Goal: Entertainment & Leisure: Consume media (video, audio)

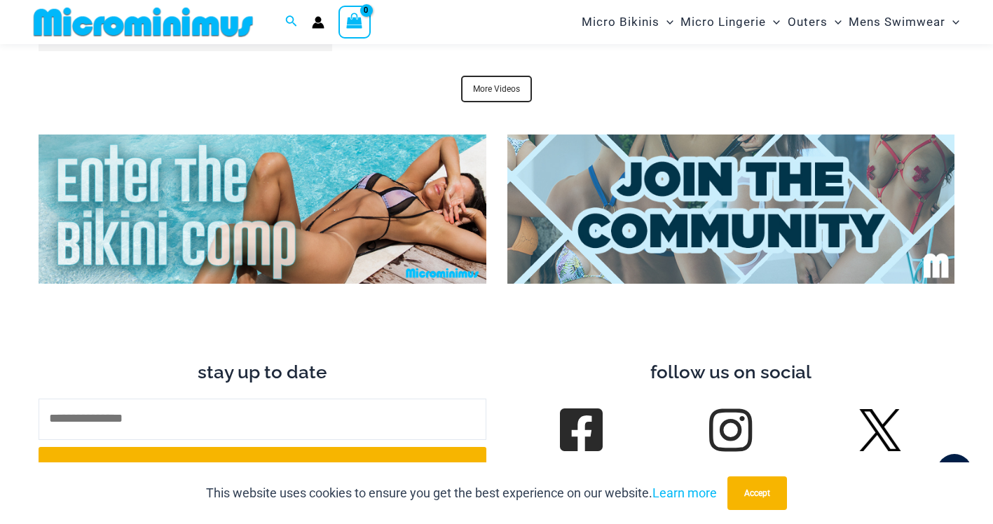
scroll to position [5173, 0]
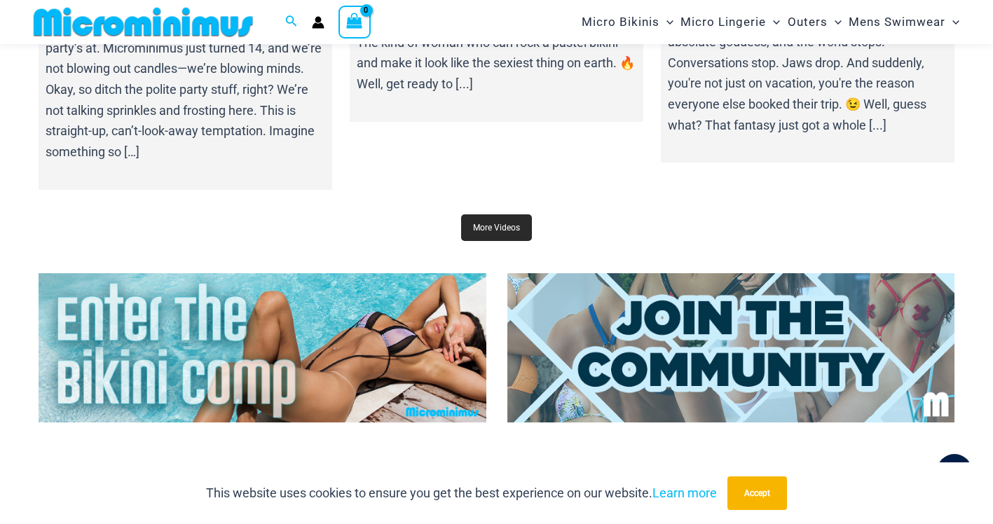
click at [488, 214] on link "More Videos" at bounding box center [496, 227] width 71 height 27
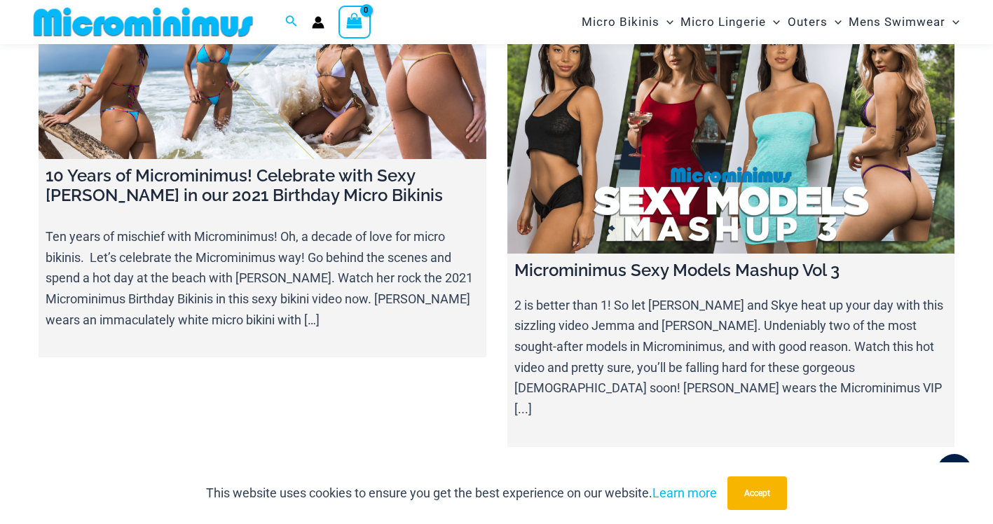
scroll to position [15598, 0]
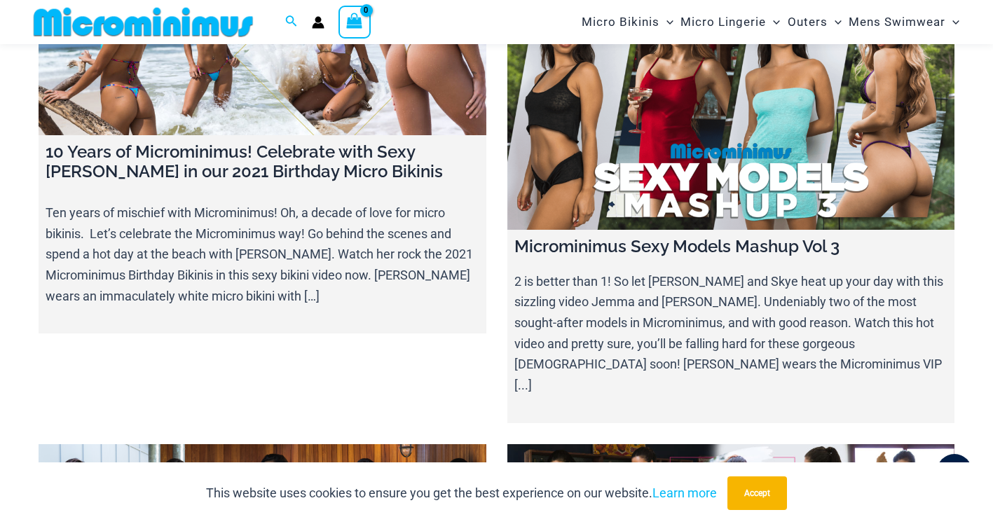
click at [625, 444] on link at bounding box center [731, 522] width 448 height 157
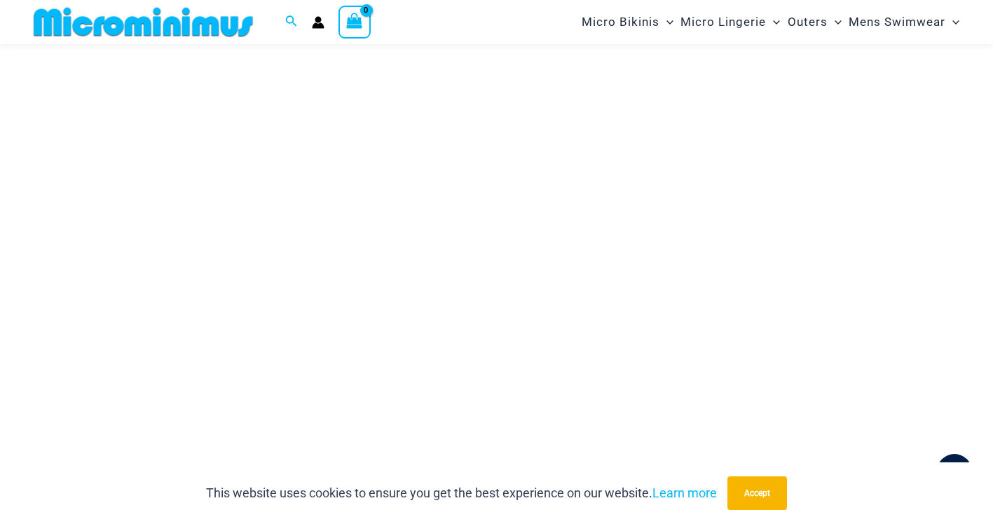
scroll to position [200, 0]
